Goal: Task Accomplishment & Management: Manage account settings

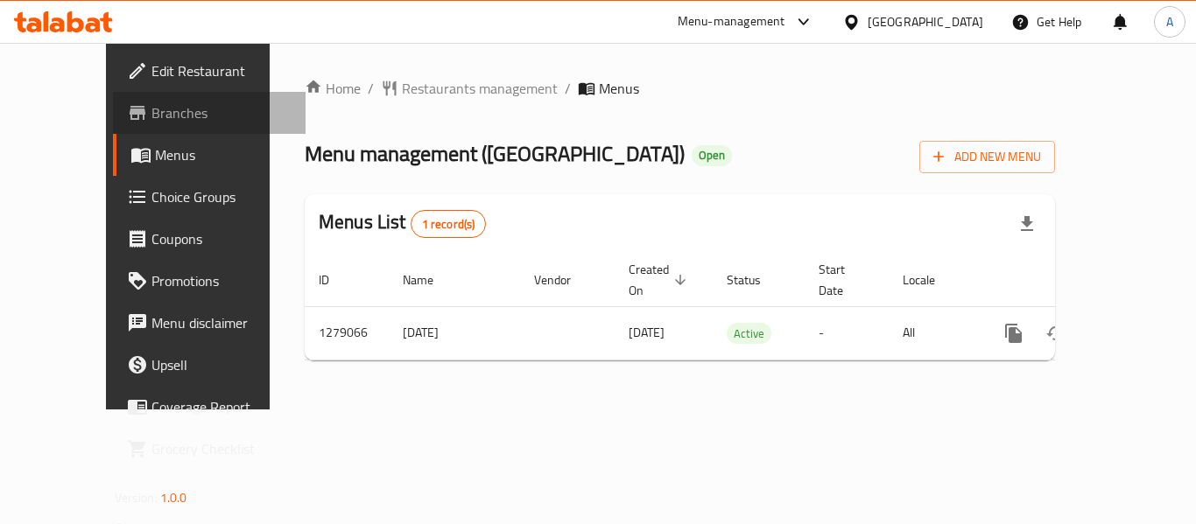
click at [151, 108] on span "Branches" at bounding box center [221, 112] width 140 height 21
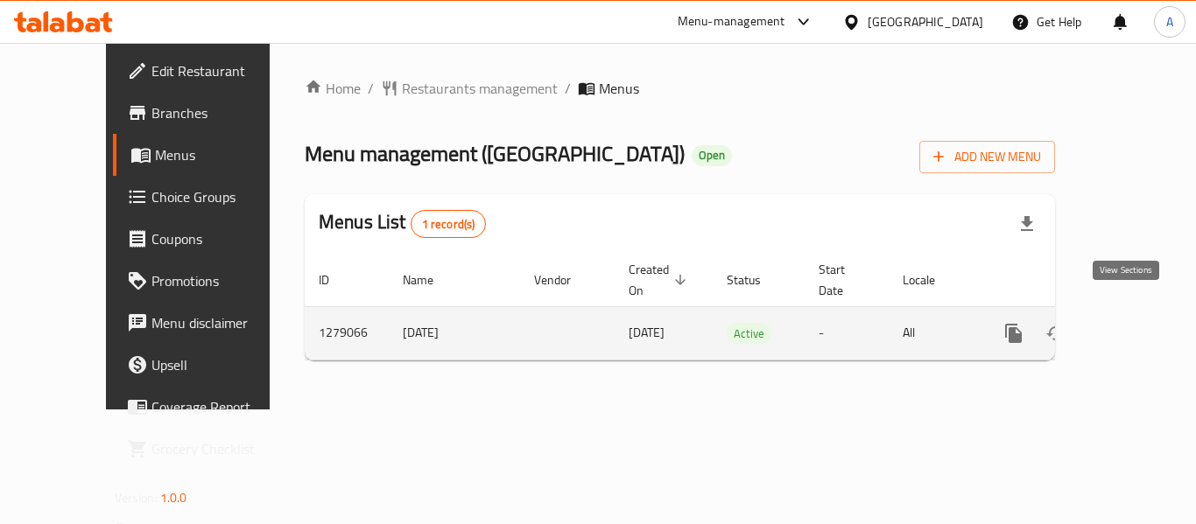
click at [1129, 323] on icon "enhanced table" at bounding box center [1139, 333] width 21 height 21
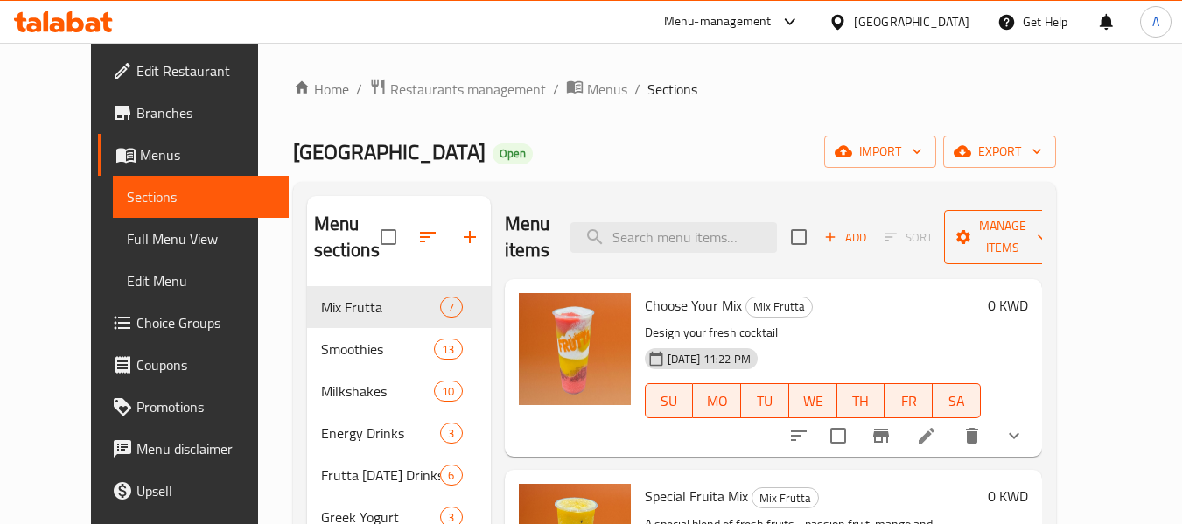
click at [1006, 246] on span "Manage items" at bounding box center [1002, 237] width 89 height 44
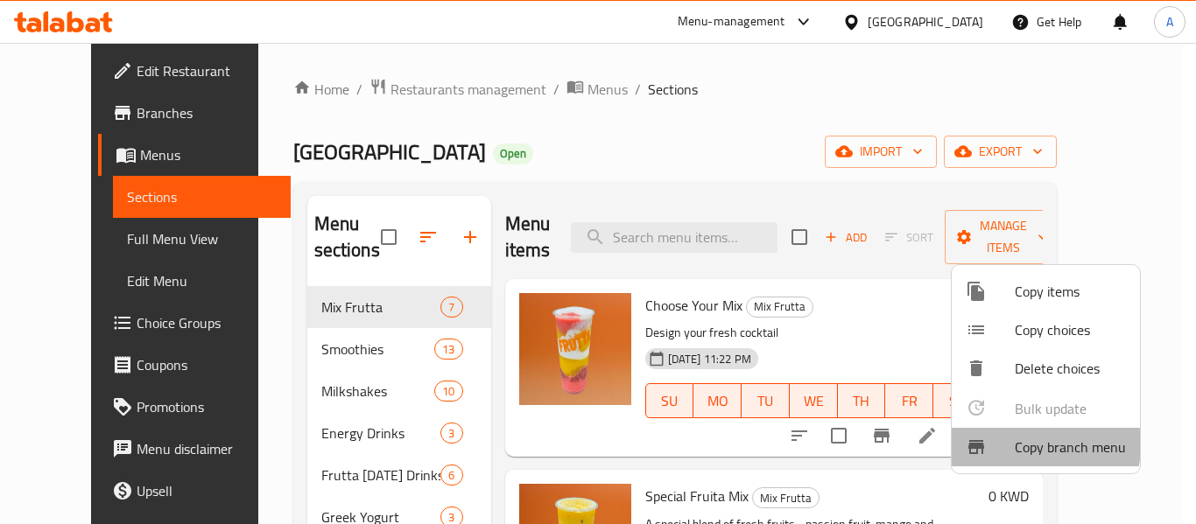
click at [1011, 445] on div at bounding box center [989, 447] width 49 height 21
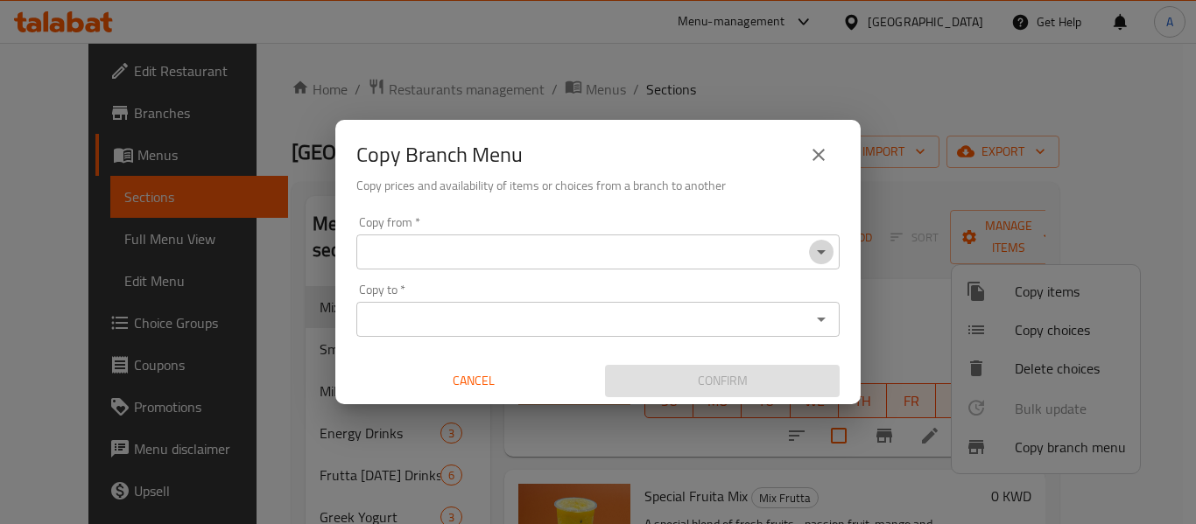
click at [812, 250] on icon "Open" at bounding box center [820, 252] width 21 height 21
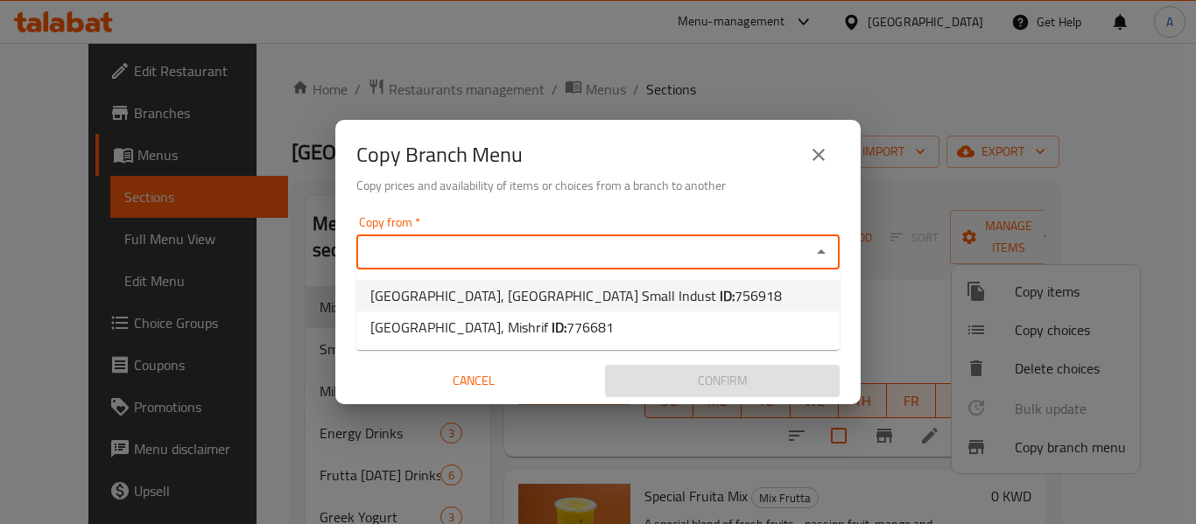
click at [734, 294] on span "756918" at bounding box center [757, 296] width 47 height 26
type input "Frutta Station, West Abu Fetera Small Indust"
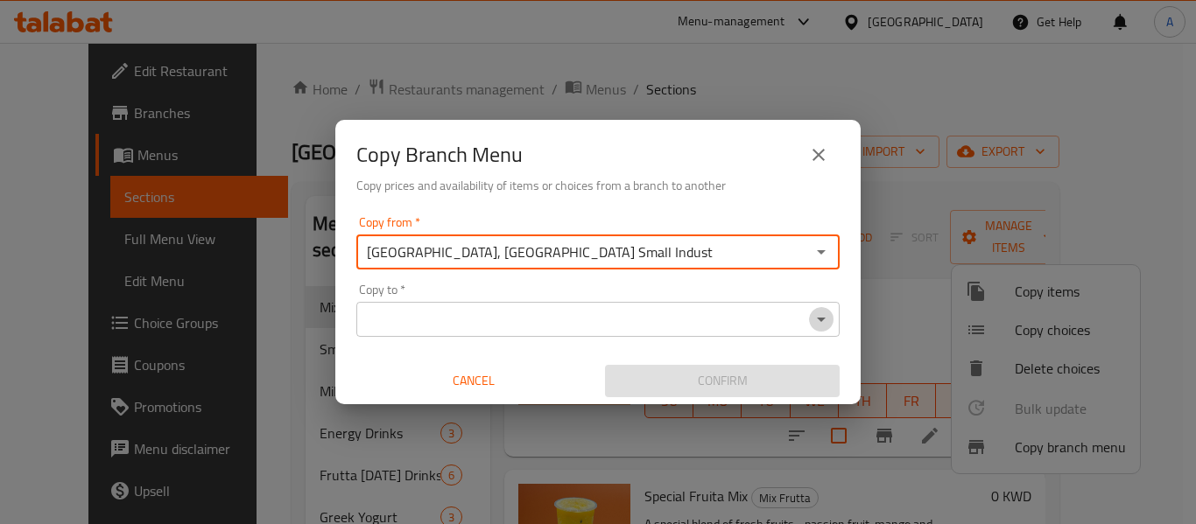
click at [817, 314] on icon "Open" at bounding box center [820, 319] width 21 height 21
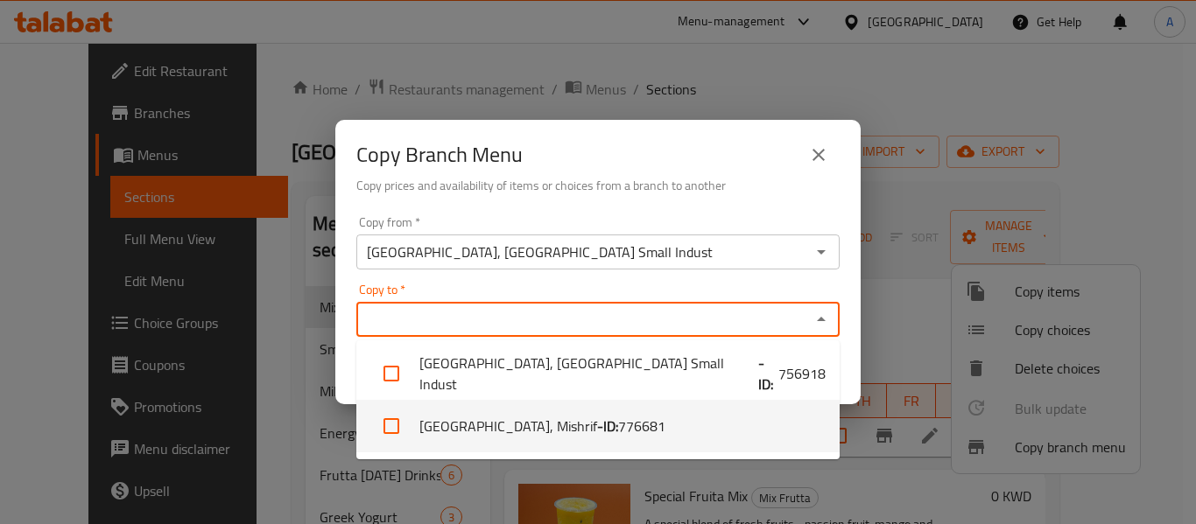
click at [631, 441] on li "Frutta Station, Mishrif - ID: 776681" at bounding box center [597, 426] width 483 height 53
checkbox input "true"
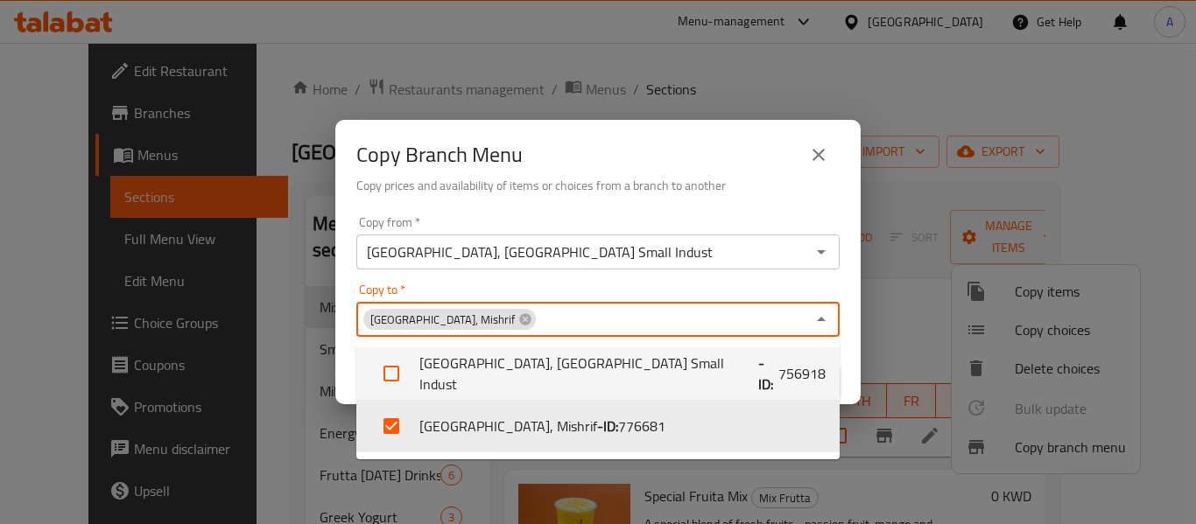
click at [839, 362] on div "Confirm" at bounding box center [722, 381] width 249 height 46
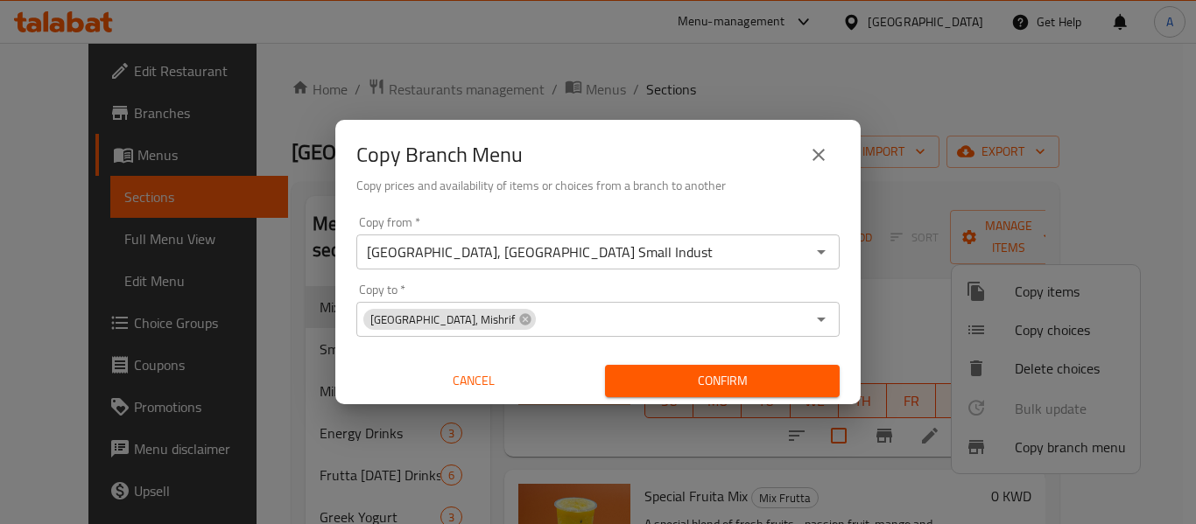
click at [722, 384] on span "Confirm" at bounding box center [722, 381] width 207 height 22
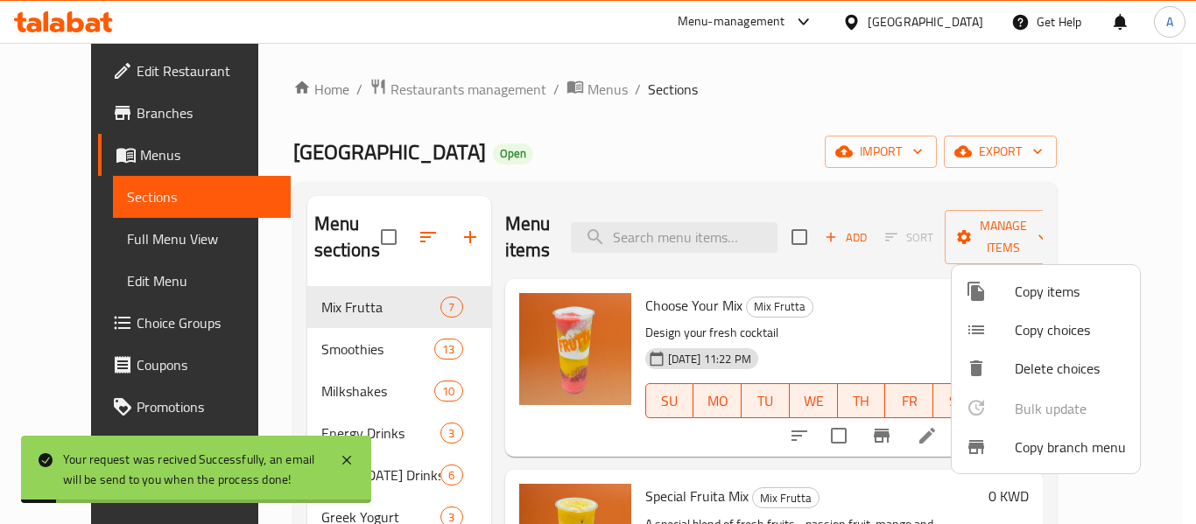
click at [70, 239] on div at bounding box center [598, 262] width 1196 height 524
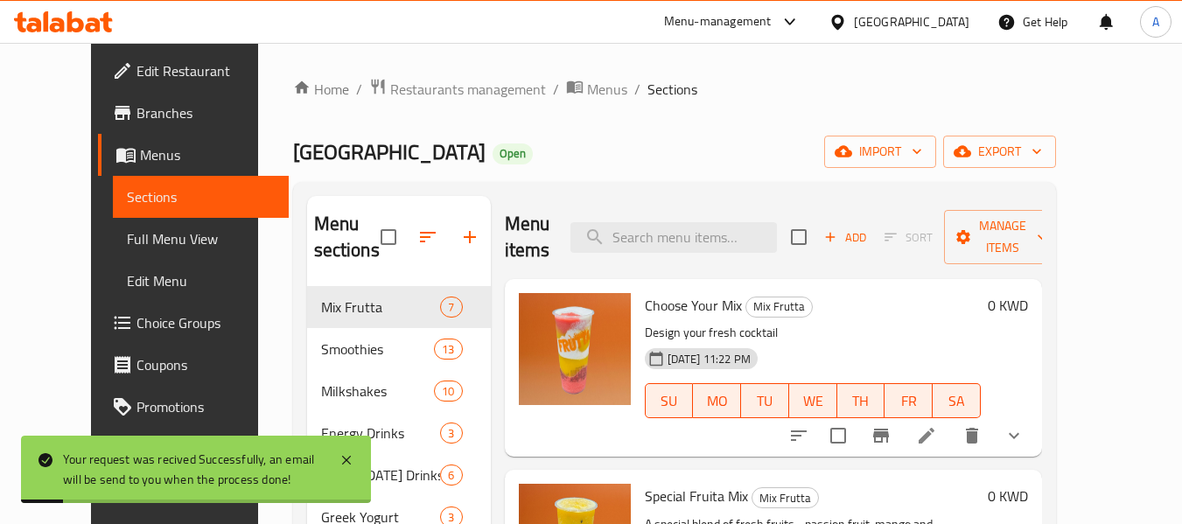
click at [127, 239] on span "Full Menu View" at bounding box center [201, 238] width 148 height 21
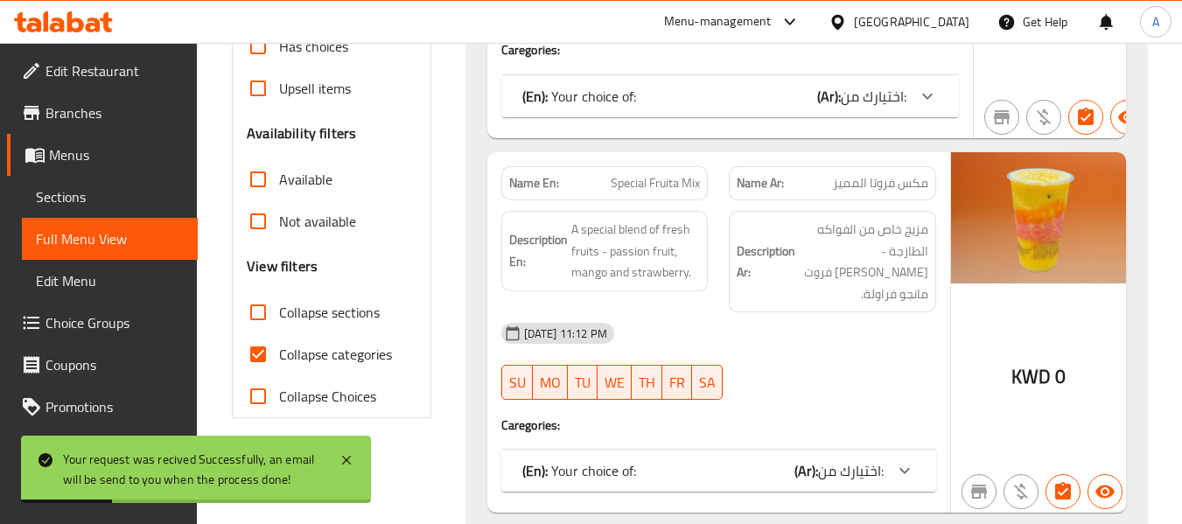
scroll to position [613, 0]
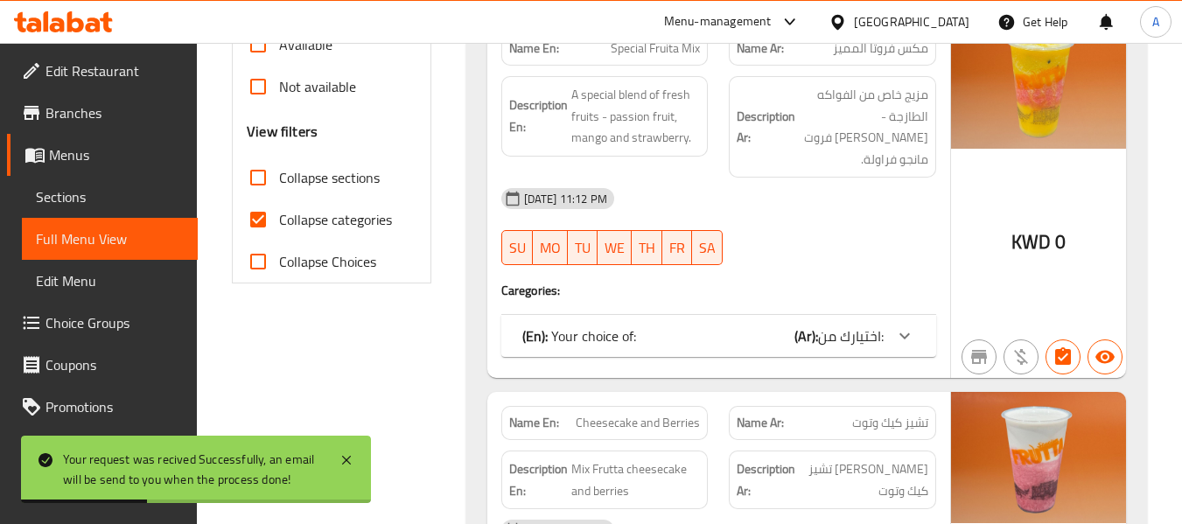
click at [342, 221] on span "Collapse categories" at bounding box center [335, 219] width 113 height 21
click at [279, 221] on input "Collapse categories" at bounding box center [258, 220] width 42 height 42
checkbox input "false"
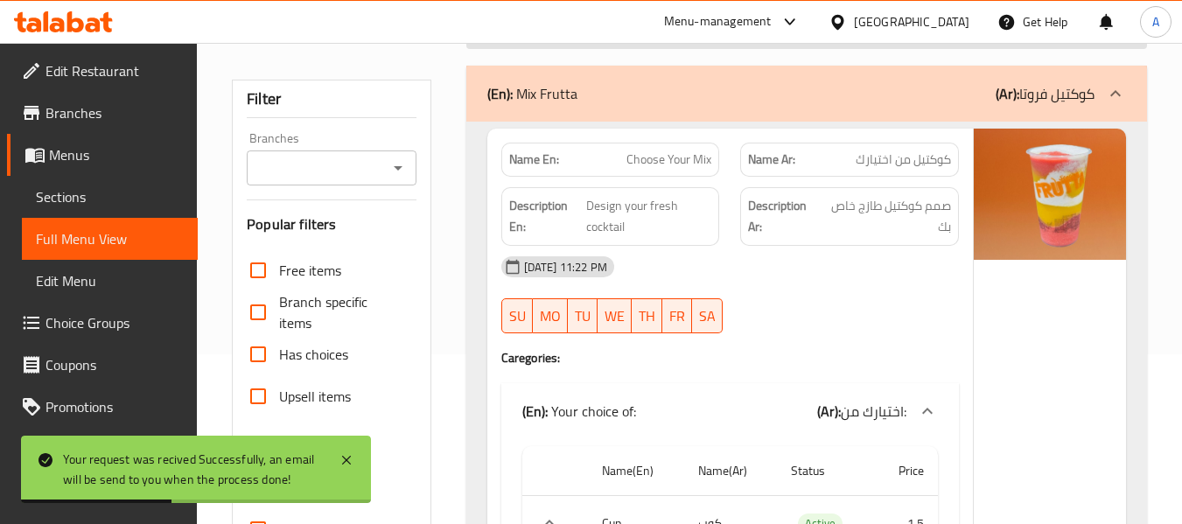
scroll to position [0, 0]
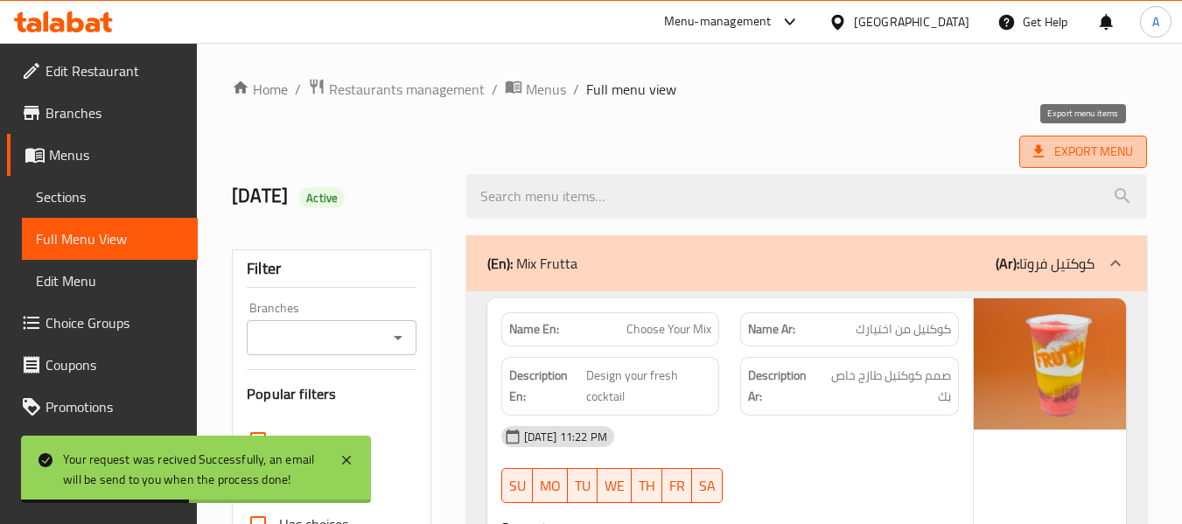
click at [1055, 157] on span "Export Menu" at bounding box center [1084, 152] width 100 height 22
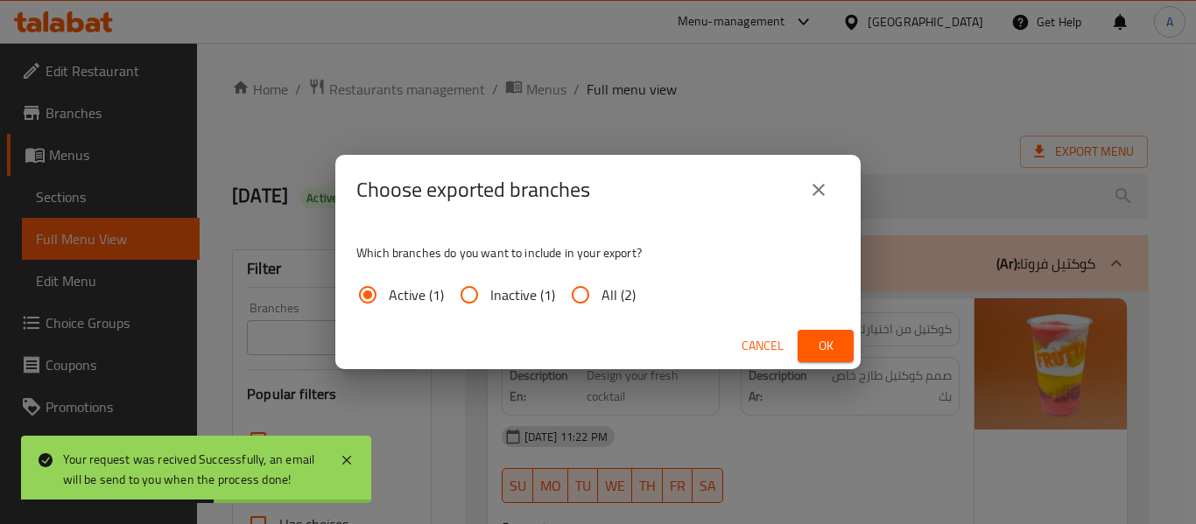
drag, startPoint x: 591, startPoint y: 286, endPoint x: 604, endPoint y: 283, distance: 13.6
click at [589, 285] on input "All (2)" at bounding box center [580, 295] width 42 height 42
radio input "true"
click at [832, 332] on button "Ok" at bounding box center [825, 346] width 56 height 32
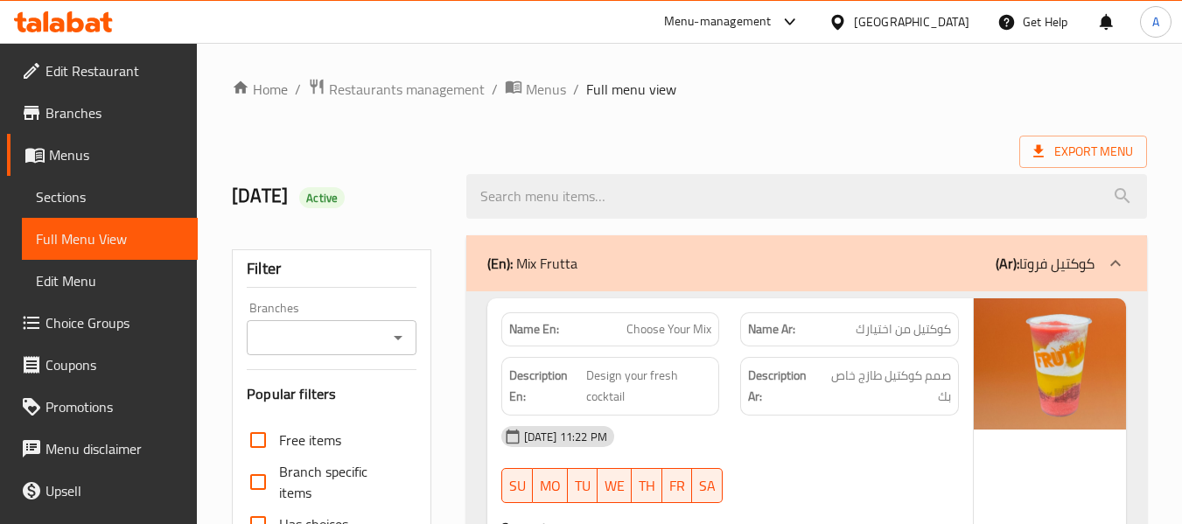
click at [108, 81] on span "Edit Restaurant" at bounding box center [115, 70] width 138 height 21
